Goal: Find specific page/section

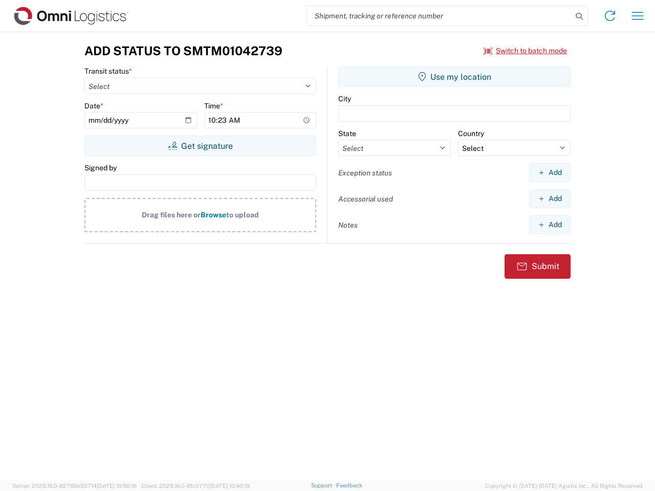
click at [439, 16] on input "search" at bounding box center [439, 15] width 265 height 19
click at [579, 16] on icon at bounding box center [579, 16] width 14 height 14
click at [610, 16] on icon at bounding box center [609, 16] width 16 height 16
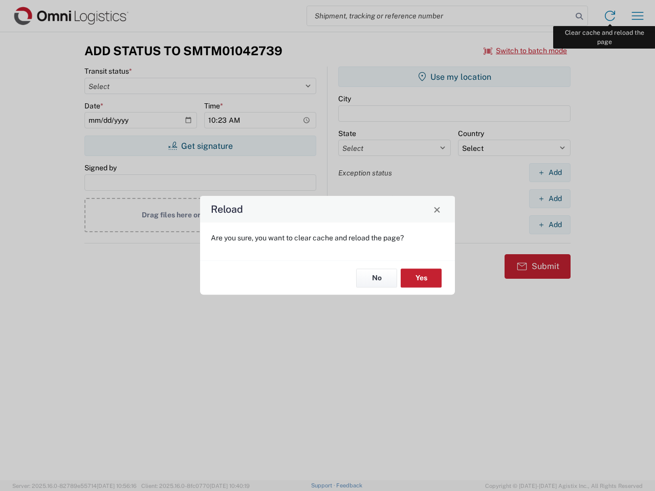
click at [637, 16] on div "Reload Are you sure, you want to clear cache and reload the page? No Yes" at bounding box center [327, 245] width 655 height 491
click at [525, 51] on div "Reload Are you sure, you want to clear cache and reload the page? No Yes" at bounding box center [327, 245] width 655 height 491
click at [200, 146] on div "Reload Are you sure, you want to clear cache and reload the page? No Yes" at bounding box center [327, 245] width 655 height 491
click at [454, 77] on div "Reload Are you sure, you want to clear cache and reload the page? No Yes" at bounding box center [327, 245] width 655 height 491
click at [549, 172] on div "Reload Are you sure, you want to clear cache and reload the page? No Yes" at bounding box center [327, 245] width 655 height 491
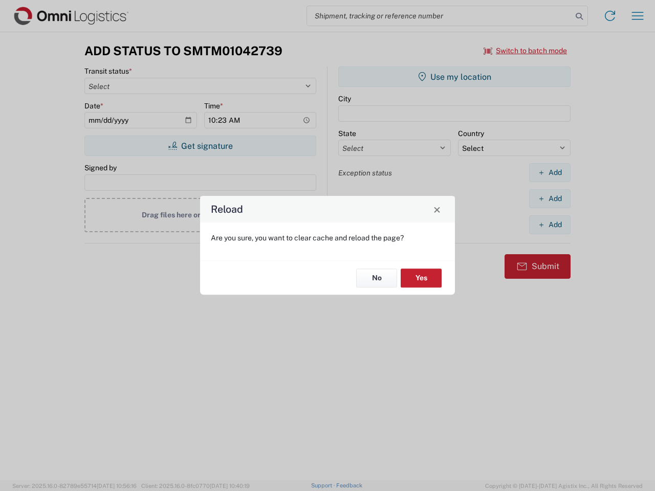
click at [549, 198] on div "Reload Are you sure, you want to clear cache and reload the page? No Yes" at bounding box center [327, 245] width 655 height 491
click at [549, 224] on div "Reload Are you sure, you want to clear cache and reload the page? No Yes" at bounding box center [327, 245] width 655 height 491
